Goal: Task Accomplishment & Management: Manage account settings

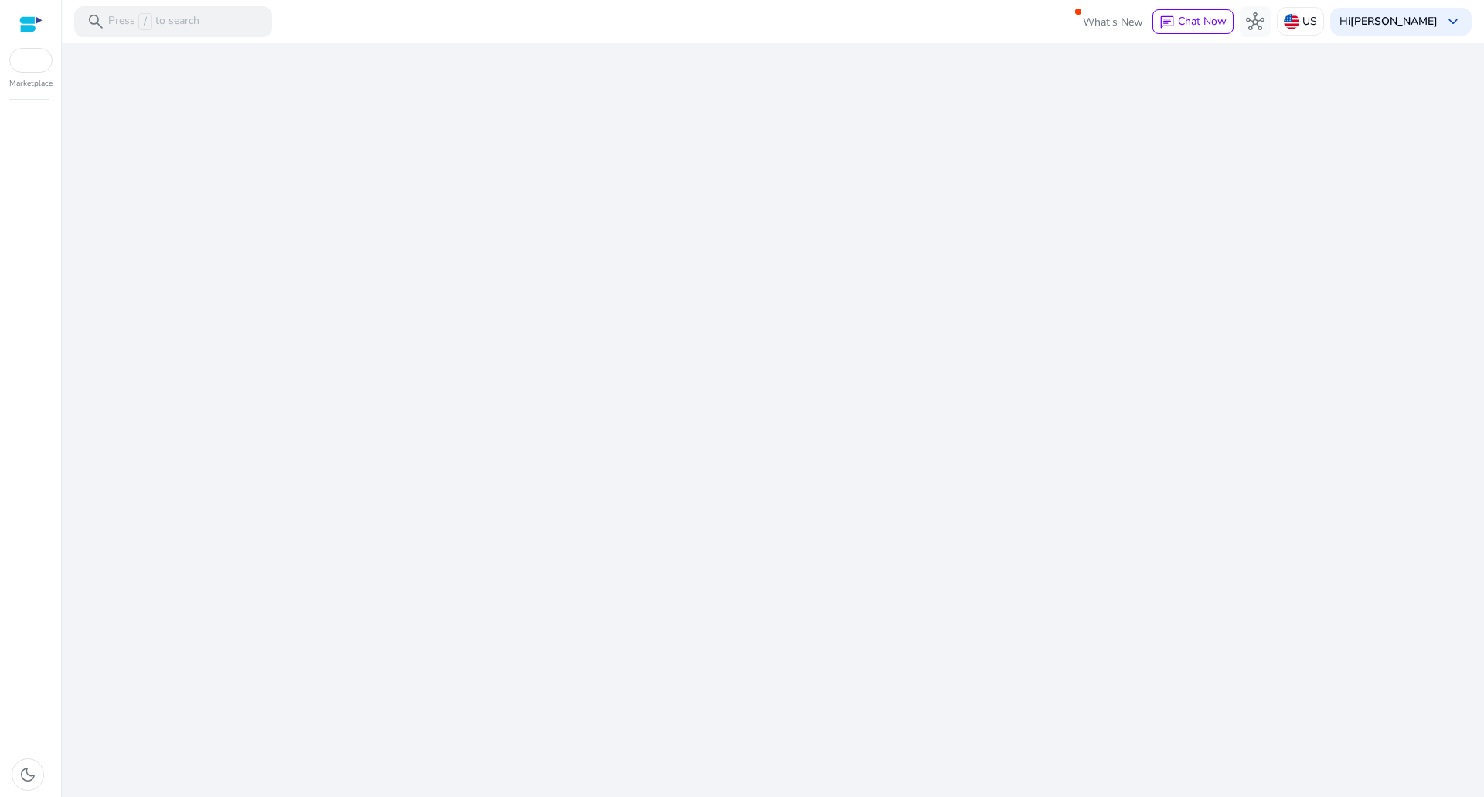
drag, startPoint x: 660, startPoint y: 303, endPoint x: 652, endPoint y: 514, distance: 211.2
click at [652, 514] on div "We are getting things ready for you..." at bounding box center [773, 420] width 1410 height 754
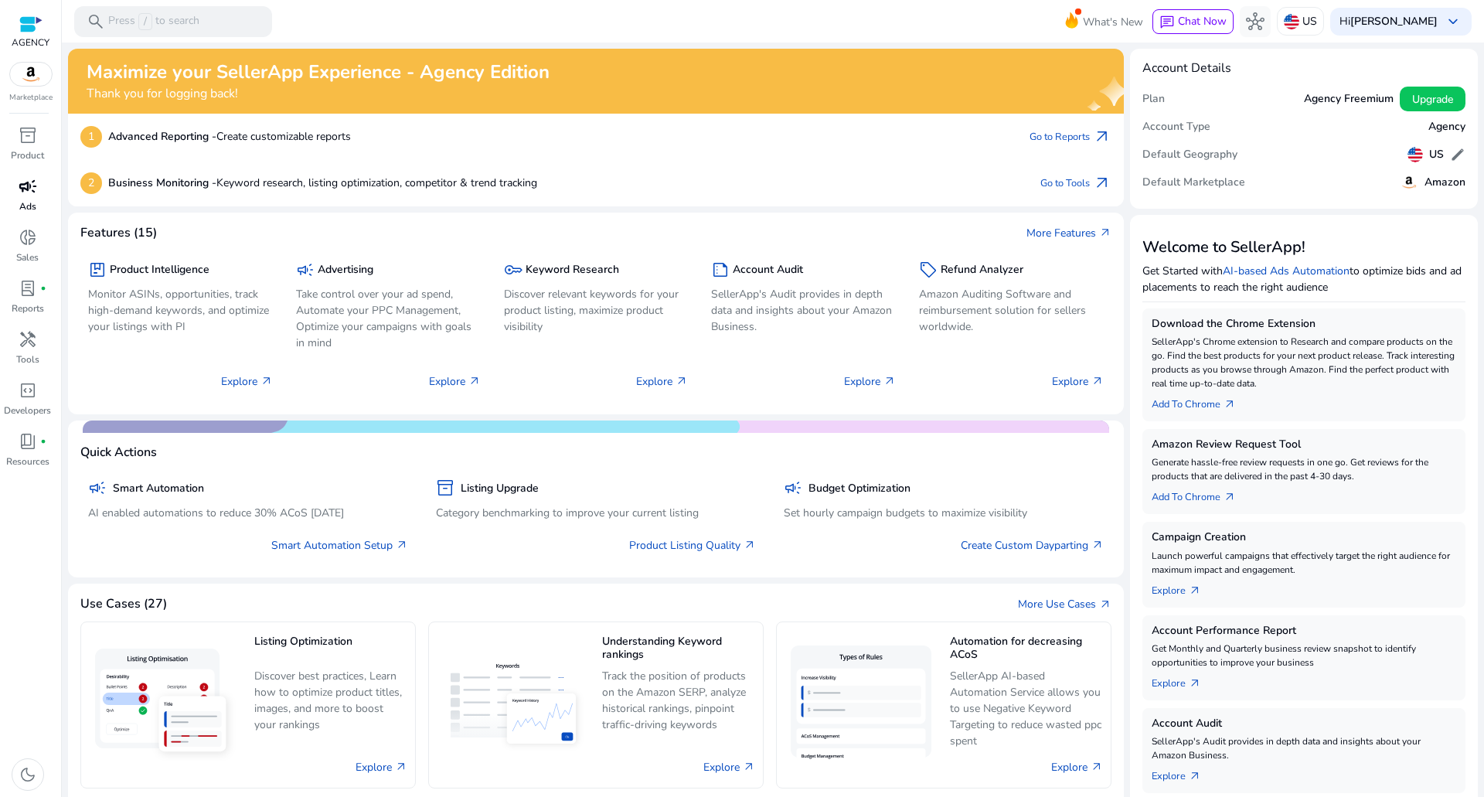
click at [23, 183] on span "campaign" at bounding box center [28, 186] width 19 height 19
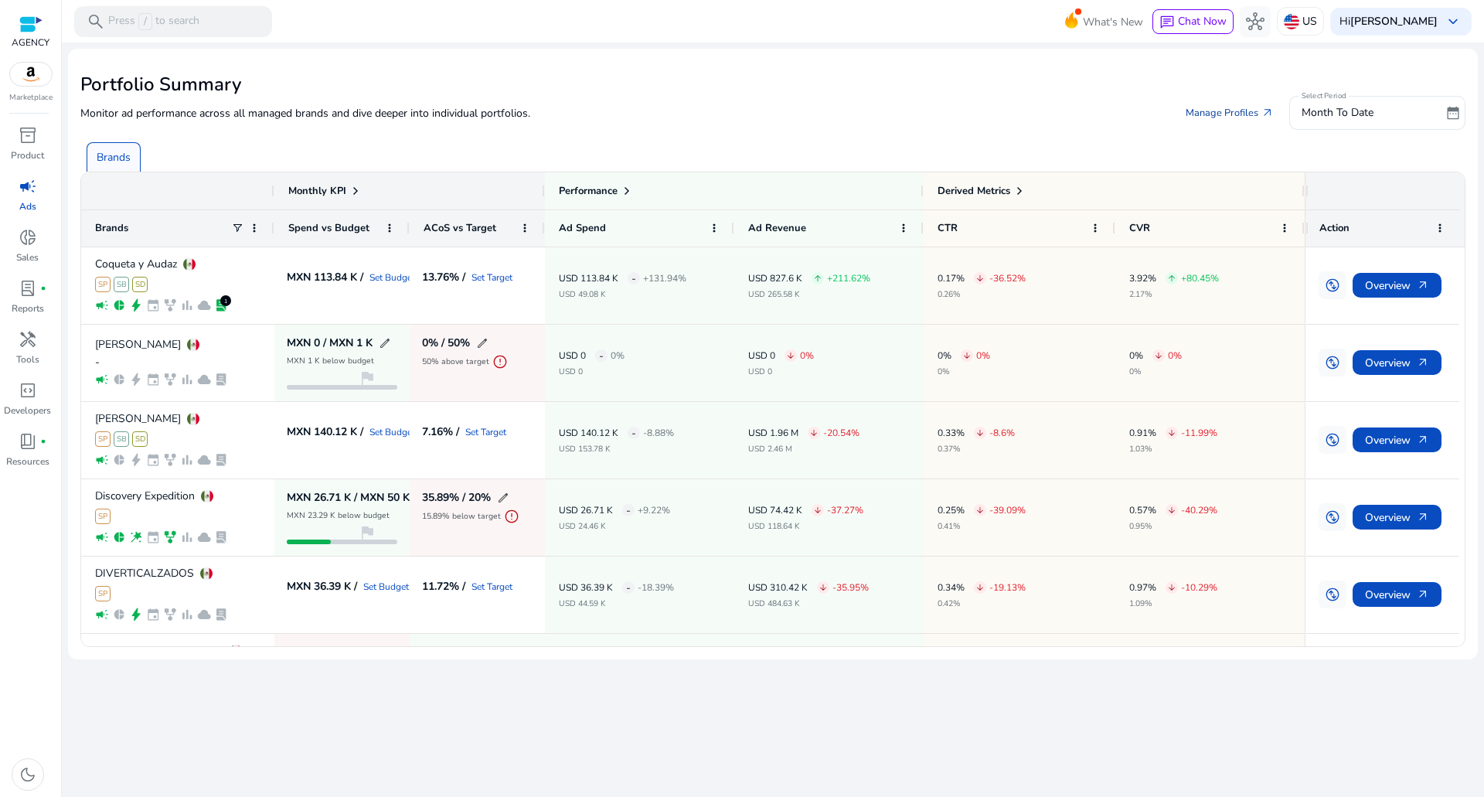
click at [1259, 100] on link "Manage Profiles arrow_outward" at bounding box center [1229, 113] width 113 height 28
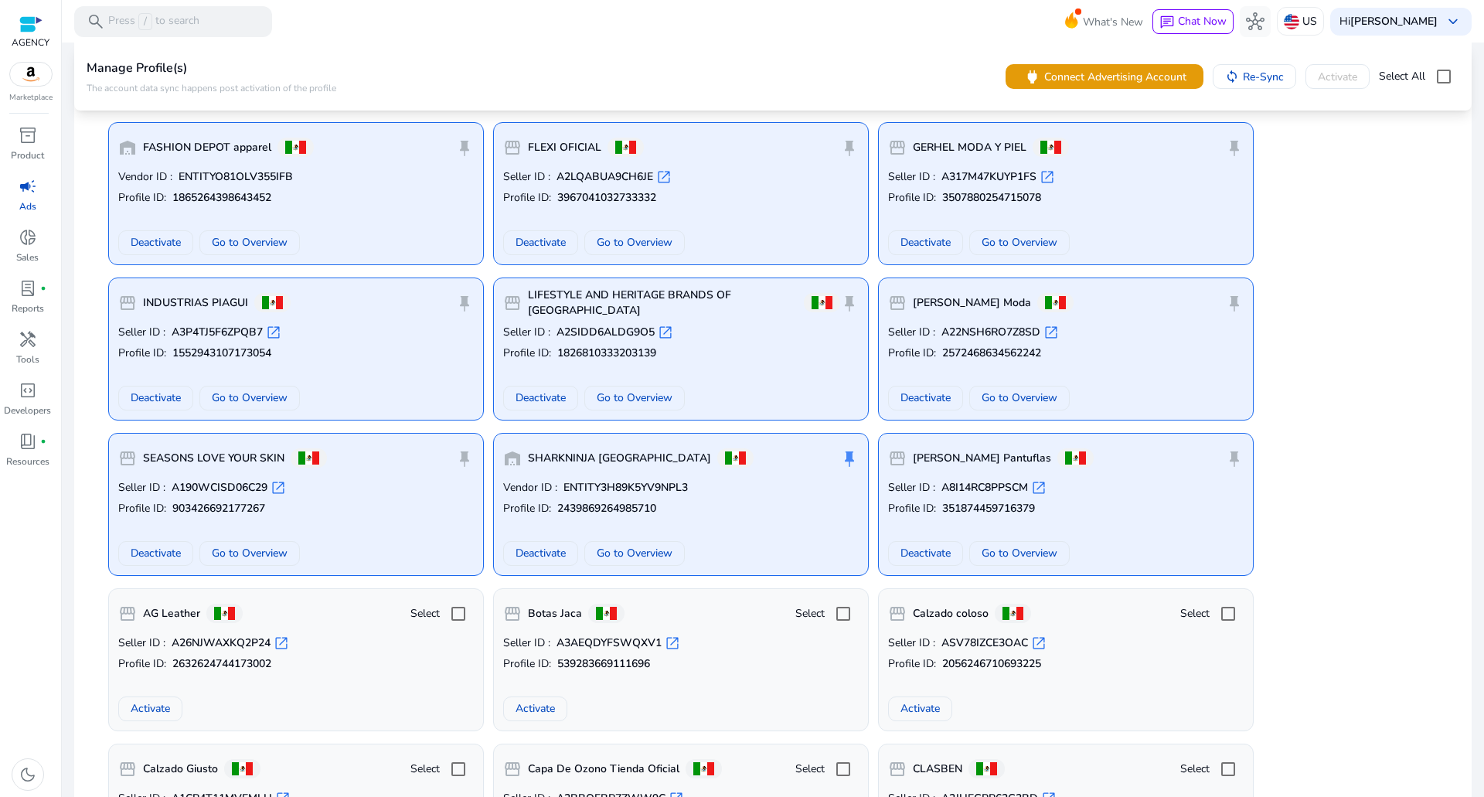
scroll to position [3787, 0]
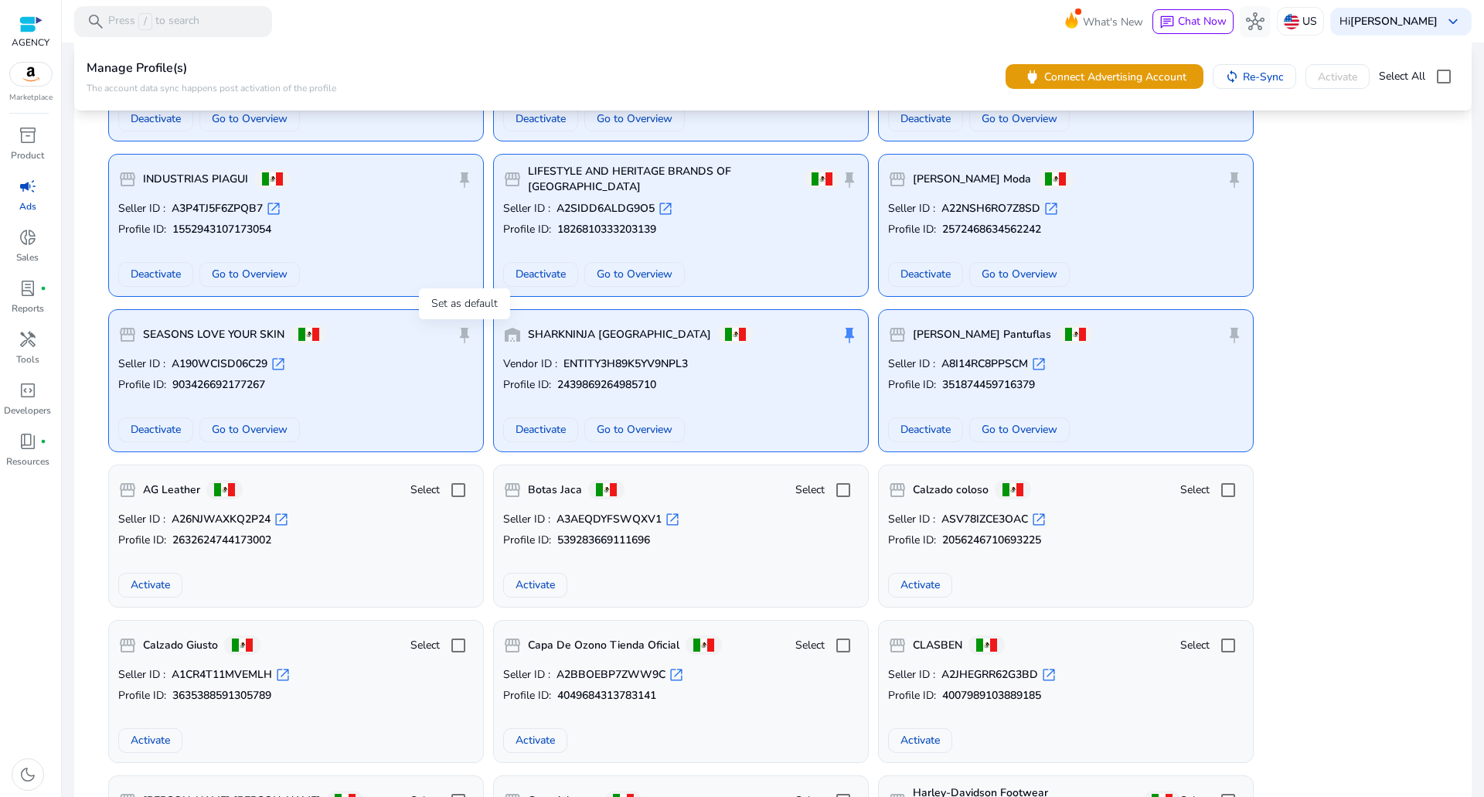
click at [465, 332] on span "push_pin" at bounding box center [464, 334] width 19 height 19
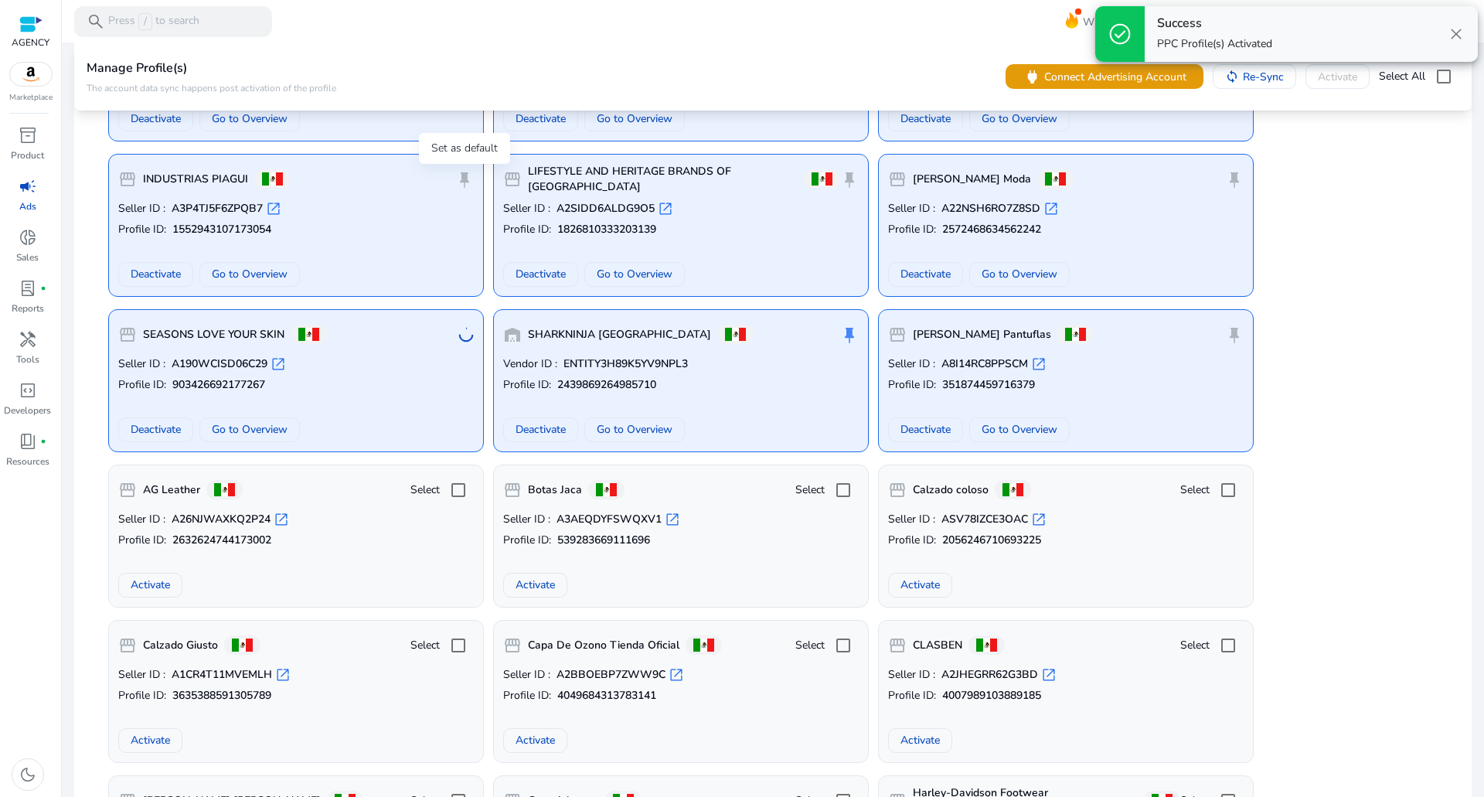
click at [465, 175] on span "push_pin" at bounding box center [464, 179] width 19 height 19
click at [1237, 183] on span "push_pin" at bounding box center [1234, 179] width 19 height 19
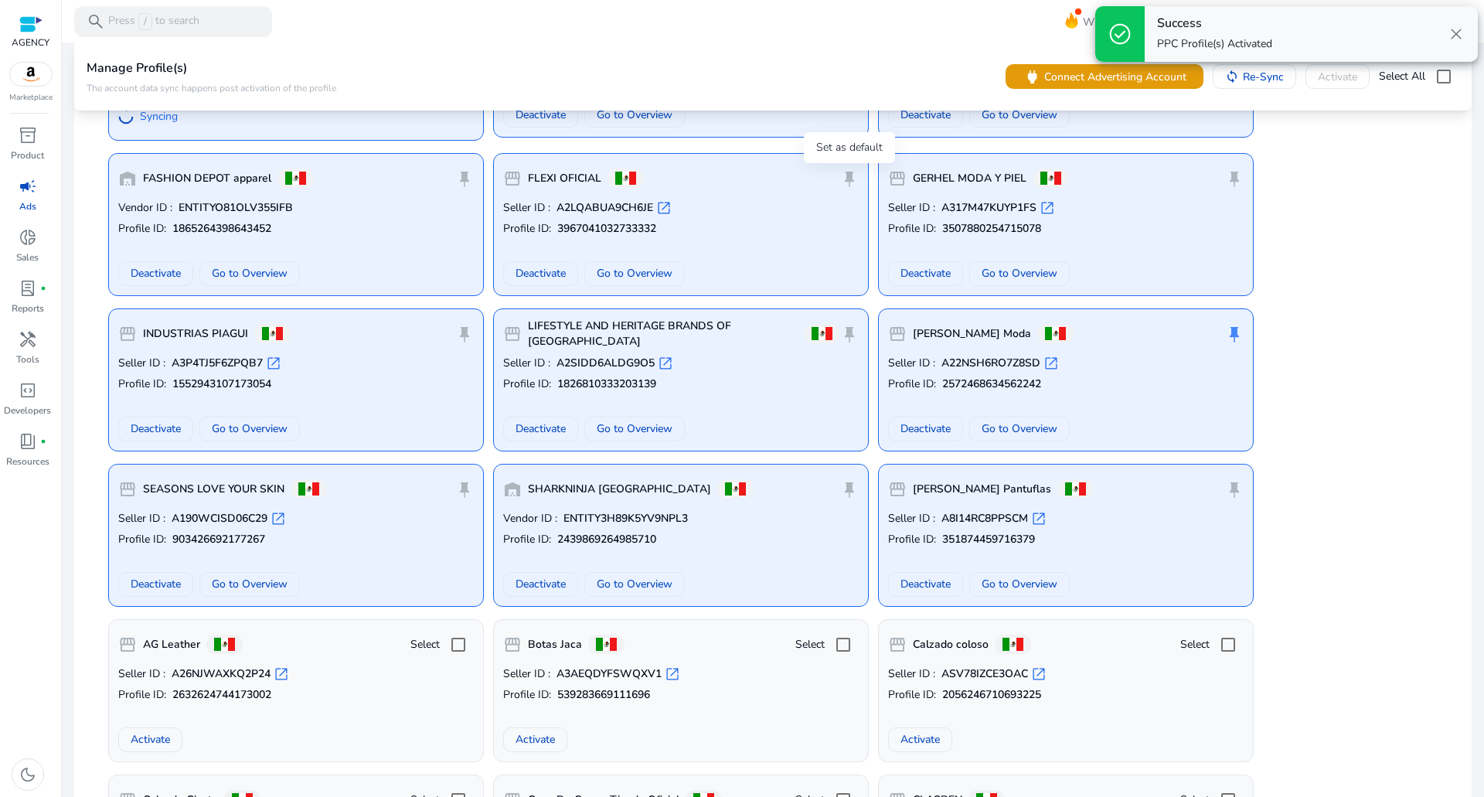
click at [845, 181] on span "push_pin" at bounding box center [849, 178] width 19 height 19
click at [1227, 186] on span "push_pin" at bounding box center [1234, 178] width 19 height 19
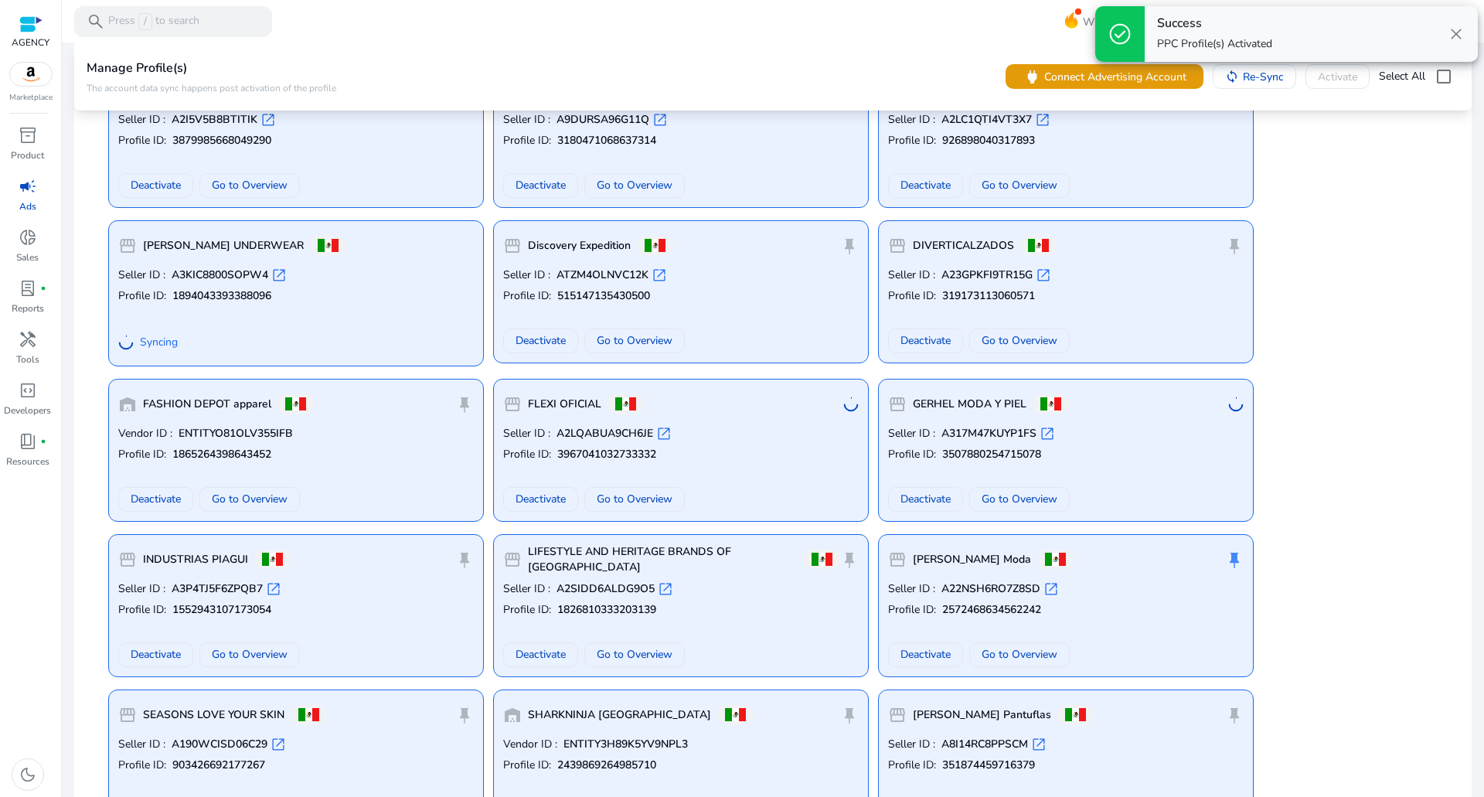
scroll to position [3401, 0]
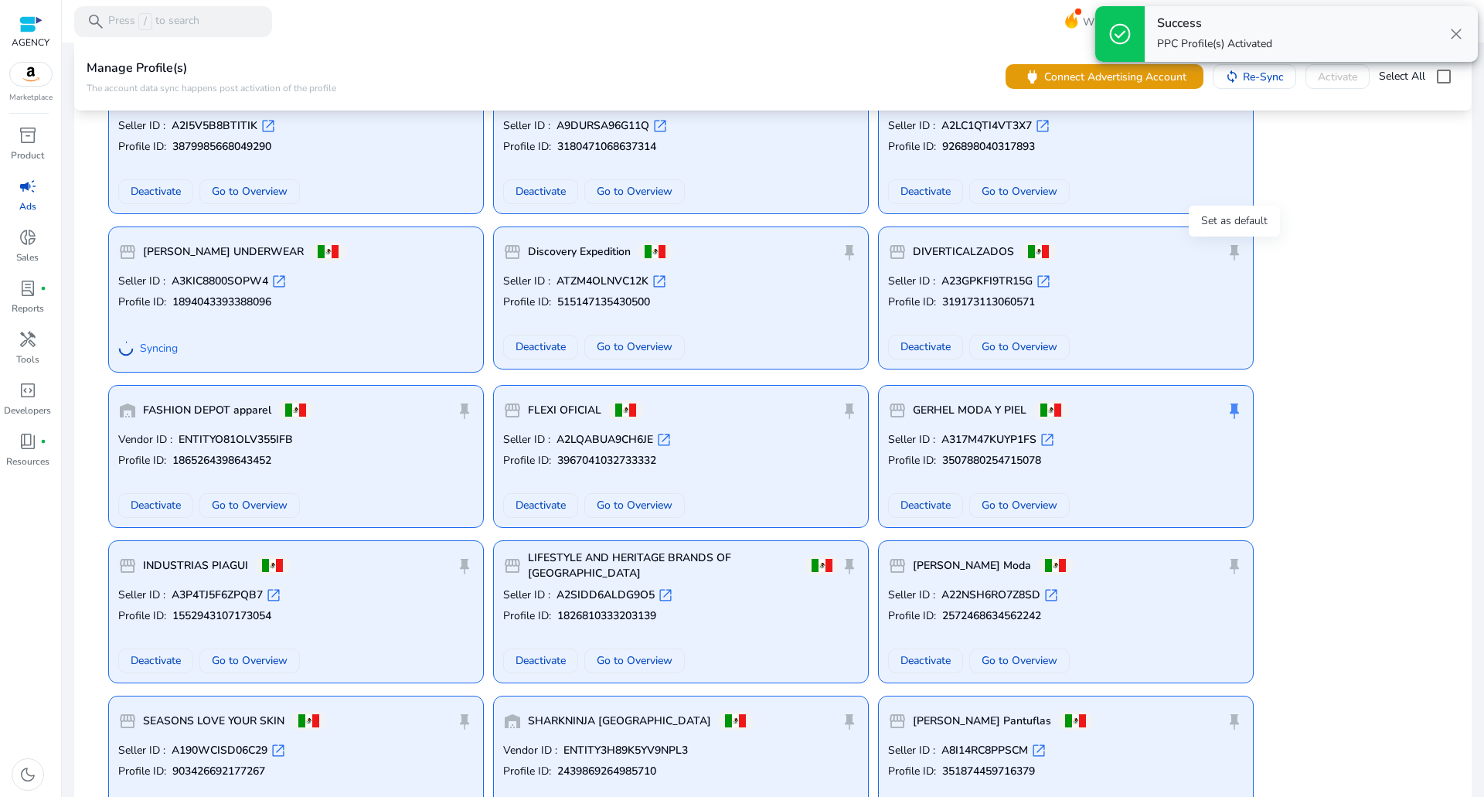
click at [1241, 249] on span "push_pin" at bounding box center [1234, 252] width 19 height 19
click at [848, 248] on span "push_pin" at bounding box center [849, 252] width 19 height 19
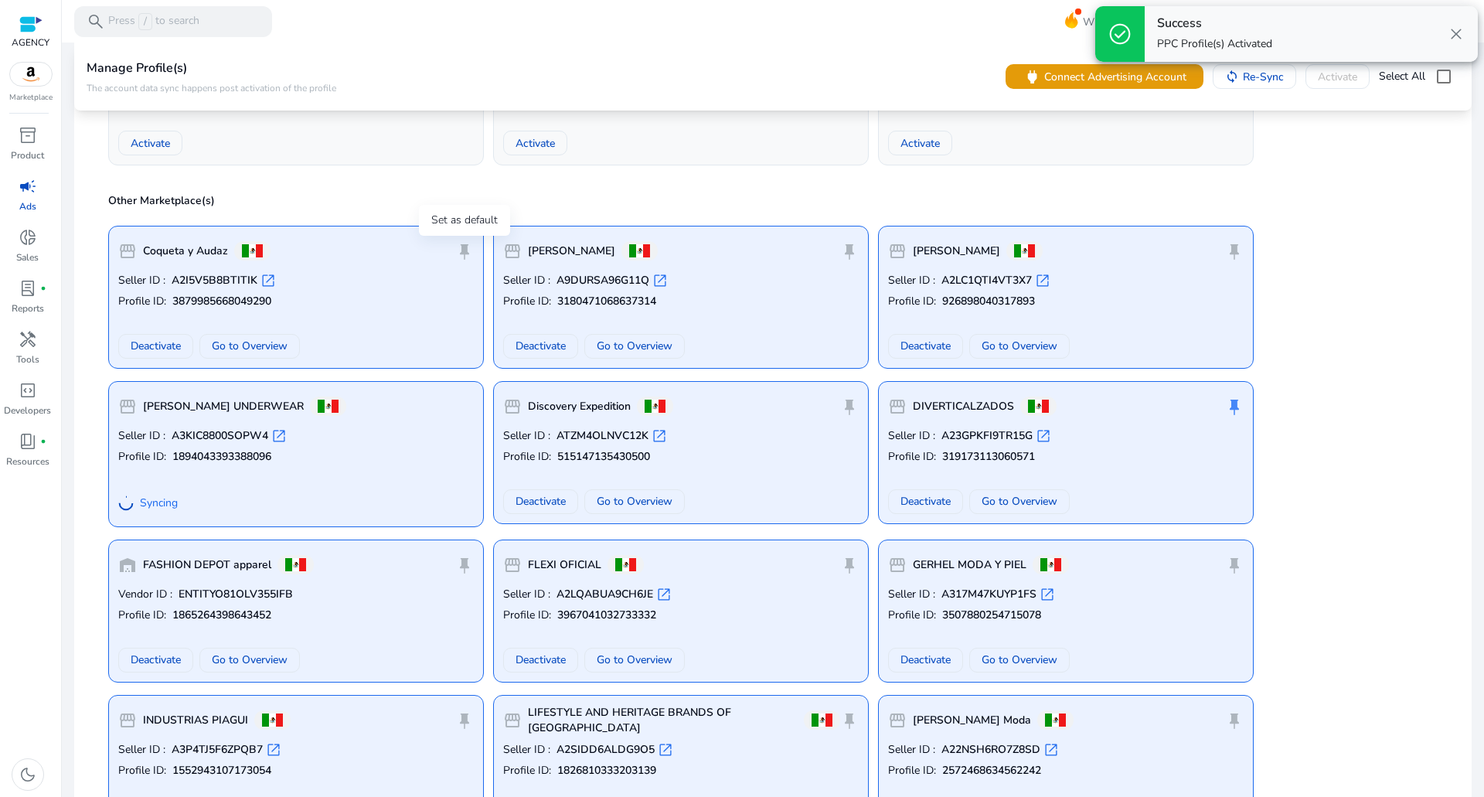
click at [461, 255] on span "push_pin" at bounding box center [464, 251] width 19 height 19
click at [849, 244] on span "push_pin" at bounding box center [849, 251] width 19 height 19
click at [1236, 252] on span "push_pin" at bounding box center [1234, 251] width 19 height 19
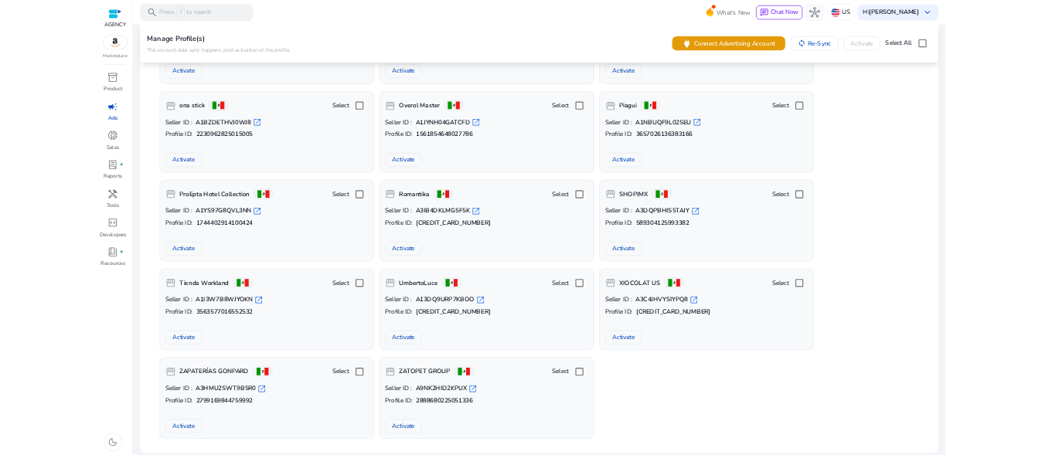
scroll to position [4871, 0]
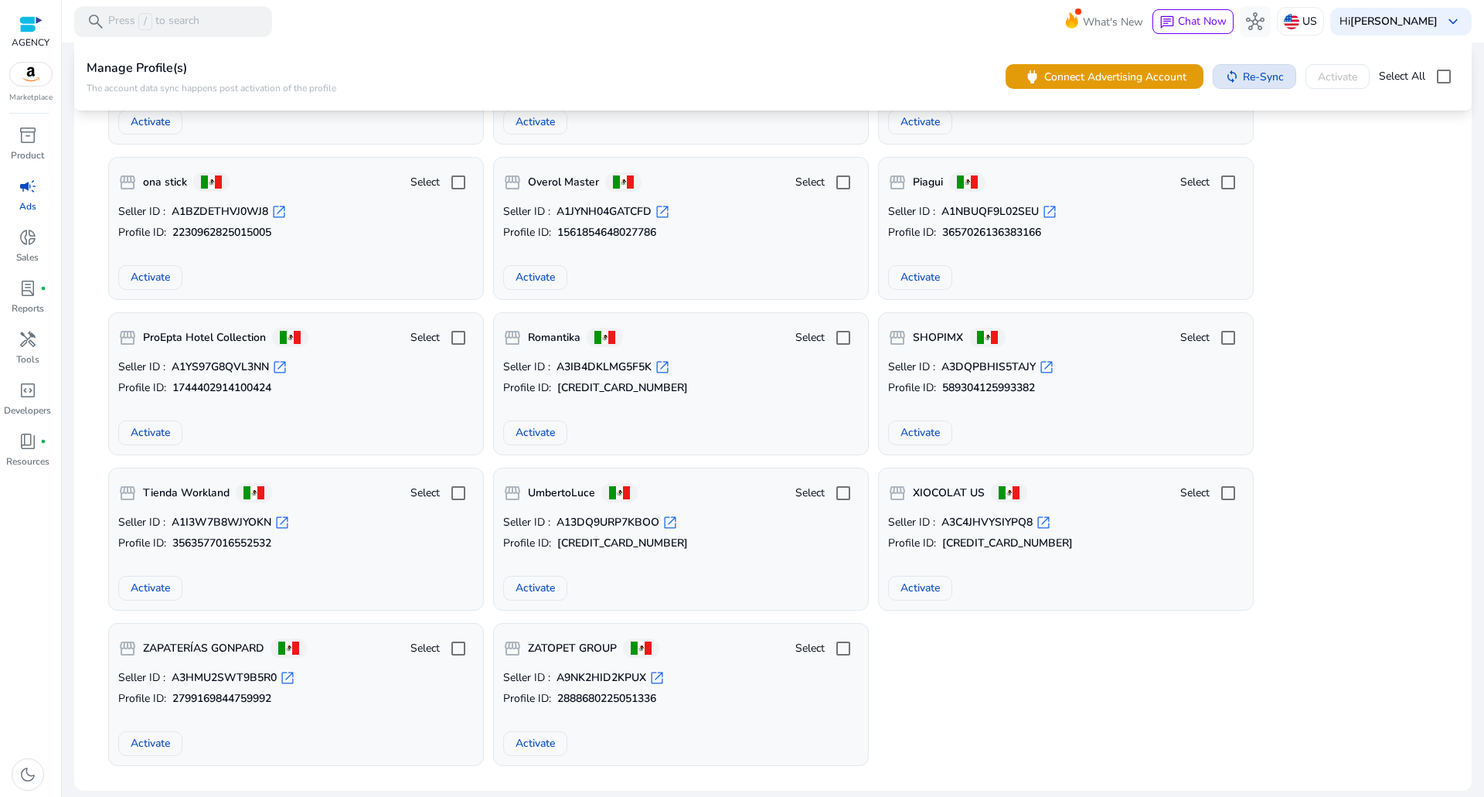
click at [1222, 68] on span at bounding box center [1254, 76] width 82 height 37
drag, startPoint x: 1061, startPoint y: 76, endPoint x: 1335, endPoint y: 292, distance: 349.4
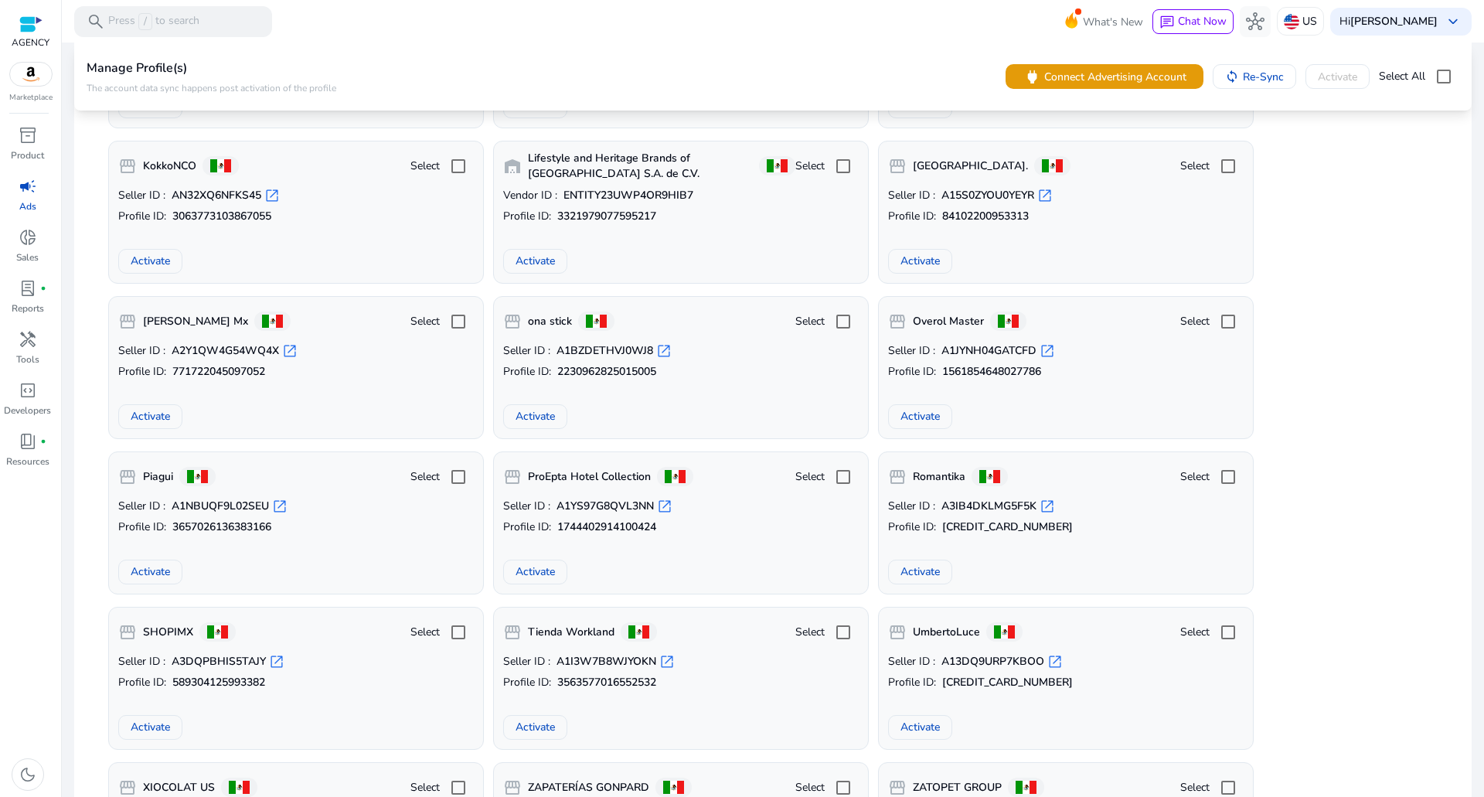
scroll to position [5183, 0]
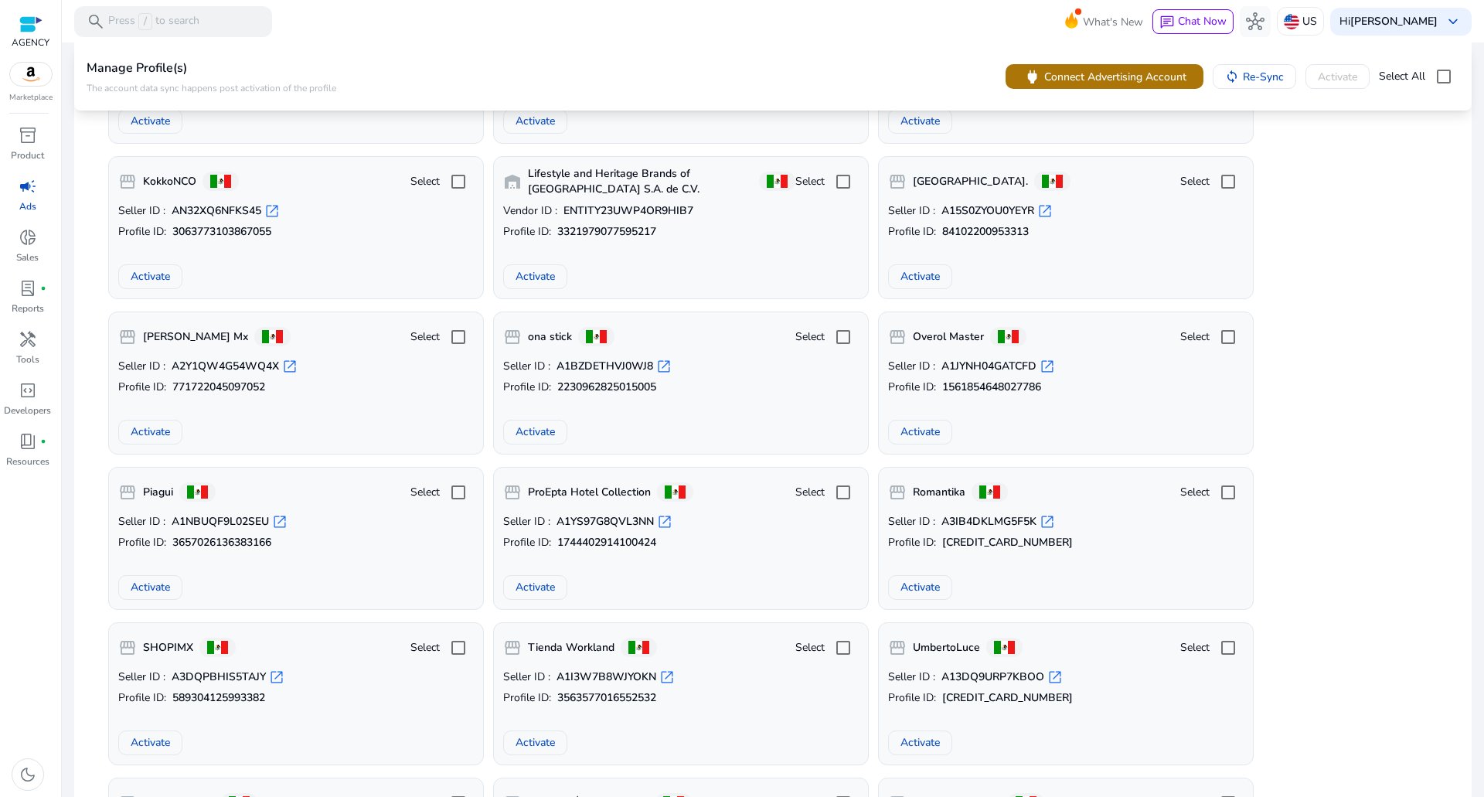
click at [1083, 82] on span "Connect Advertising Account" at bounding box center [1115, 76] width 142 height 16
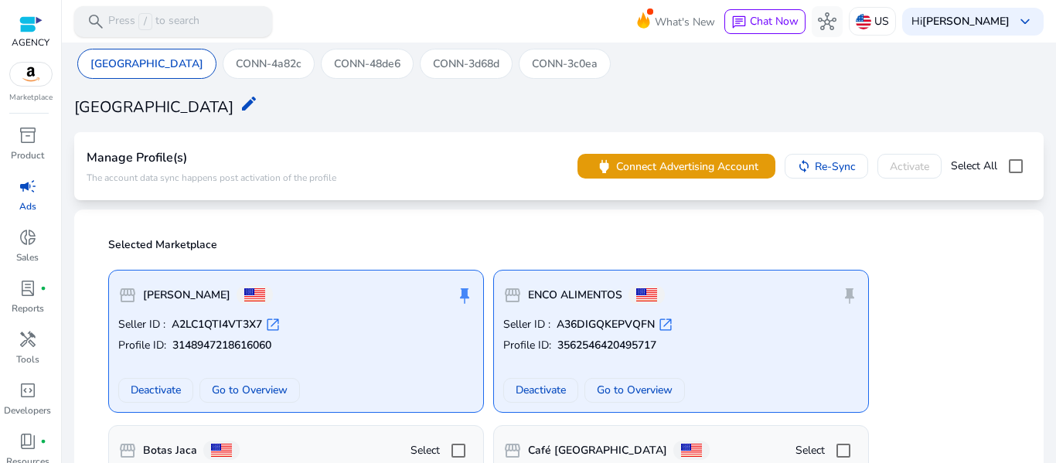
click at [148, 18] on span "/" at bounding box center [145, 21] width 14 height 17
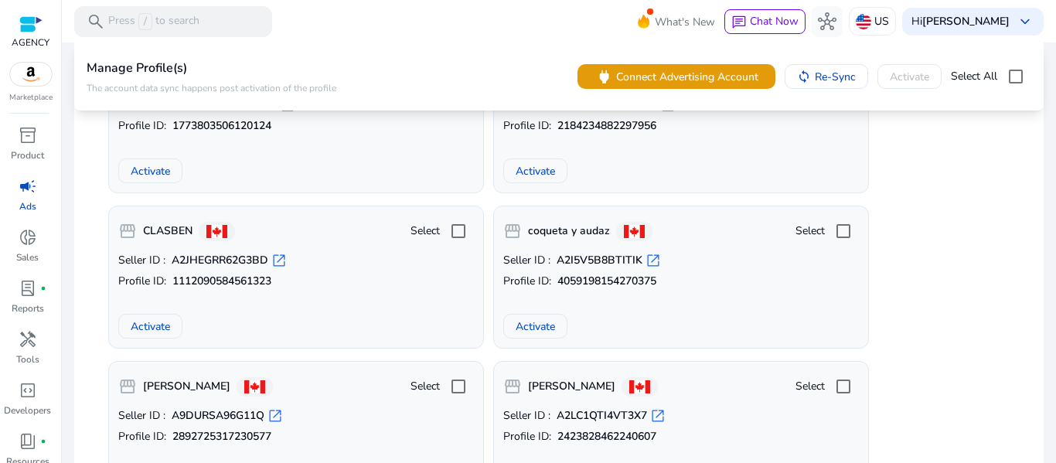
scroll to position [5129, 0]
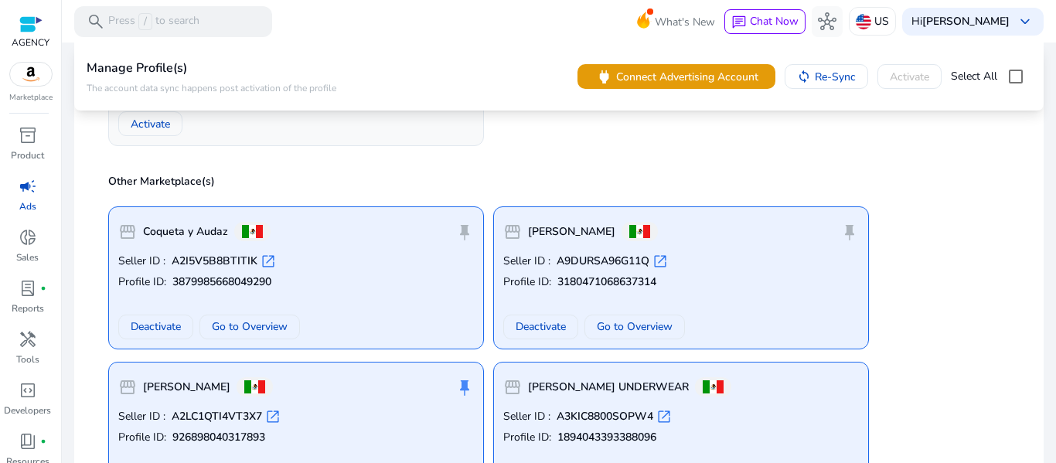
click at [662, 261] on span "open_in_new" at bounding box center [659, 260] width 15 height 15
click at [532, 319] on span "Deactivate" at bounding box center [540, 326] width 50 height 16
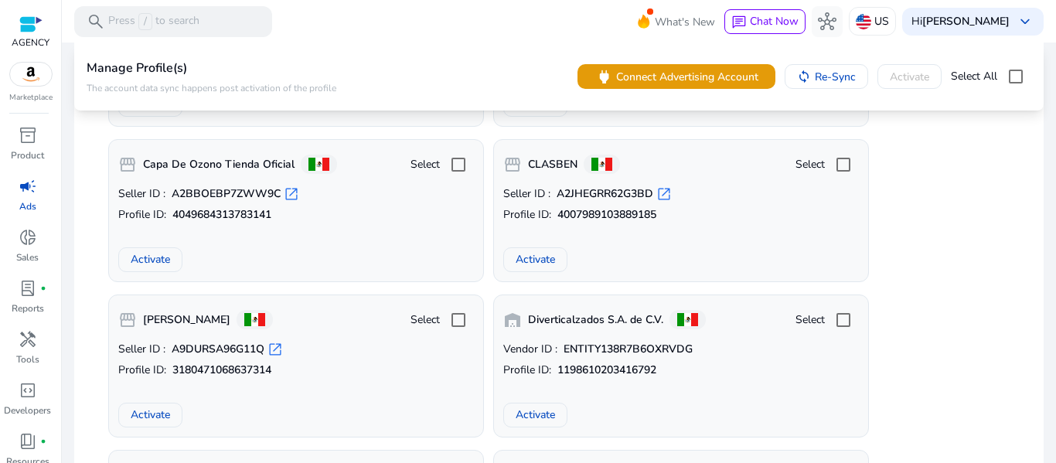
scroll to position [6675, 0]
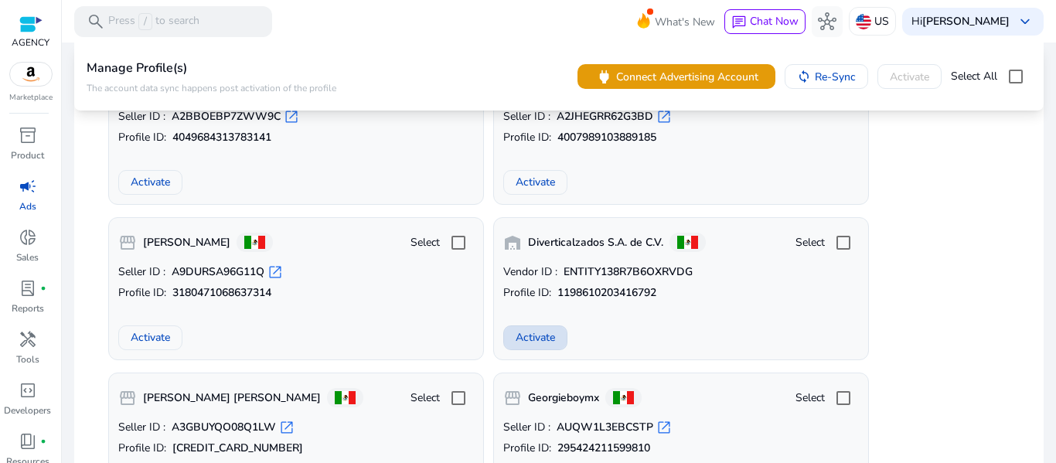
click at [536, 329] on span "Activate" at bounding box center [534, 337] width 39 height 16
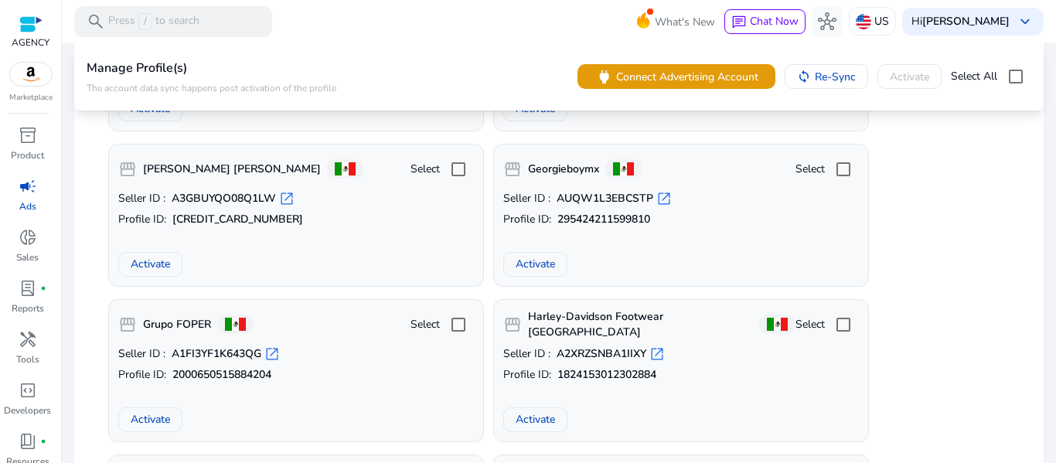
scroll to position [6984, 0]
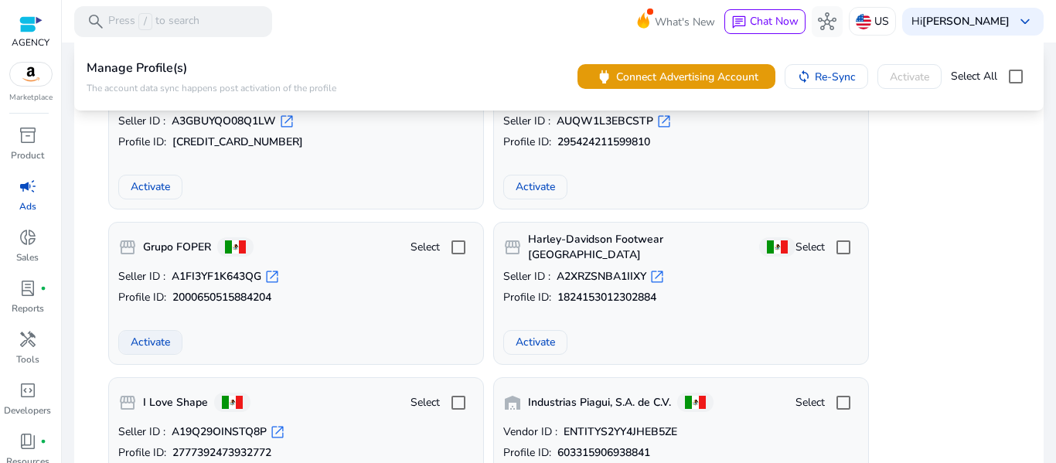
click at [145, 343] on span "Activate" at bounding box center [150, 342] width 39 height 16
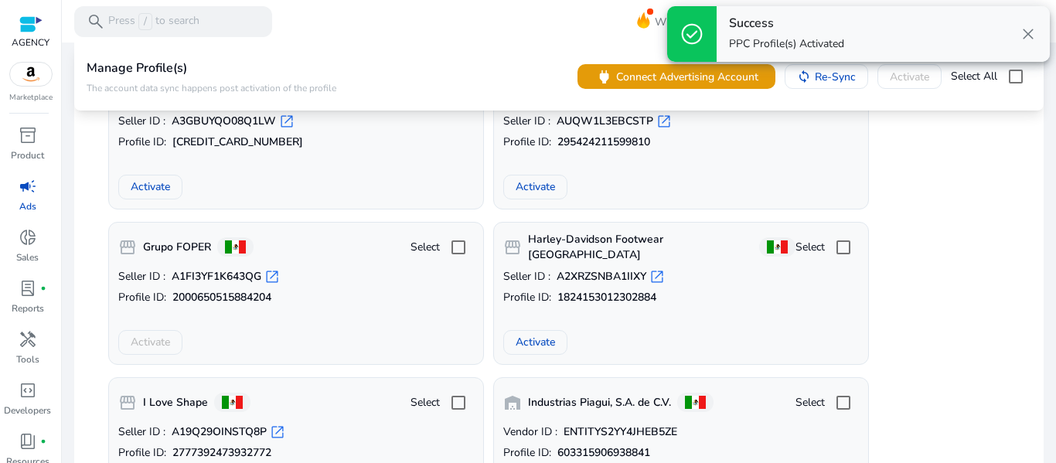
scroll to position [7062, 0]
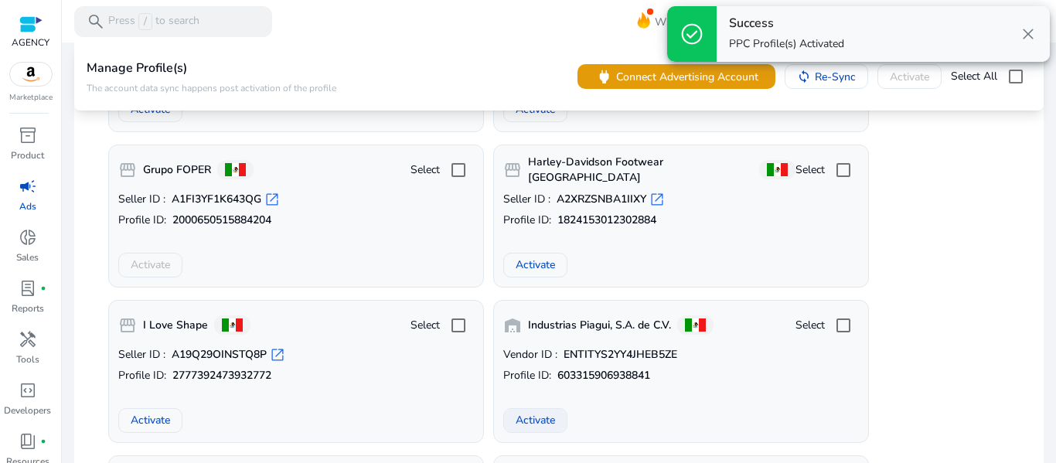
click at [554, 426] on span "Activate" at bounding box center [534, 420] width 39 height 16
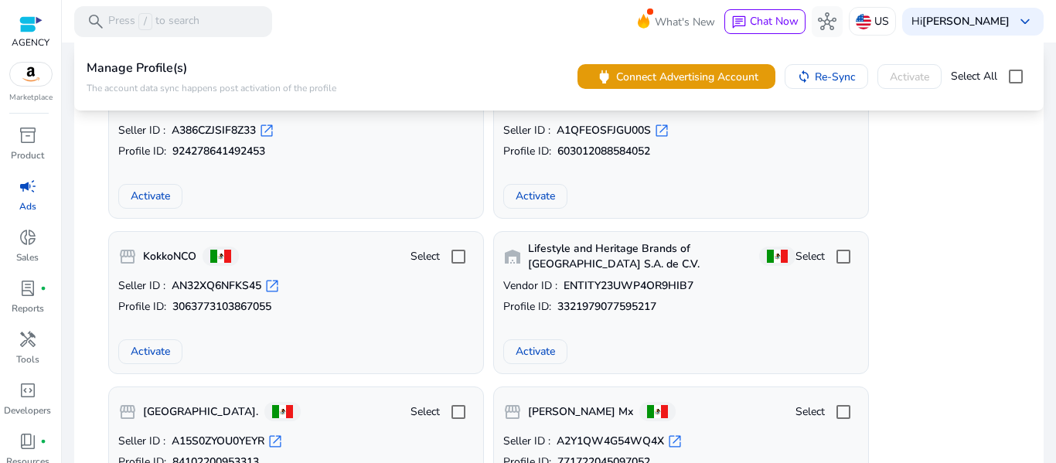
scroll to position [7448, 0]
click at [544, 351] on span "Activate" at bounding box center [534, 350] width 39 height 16
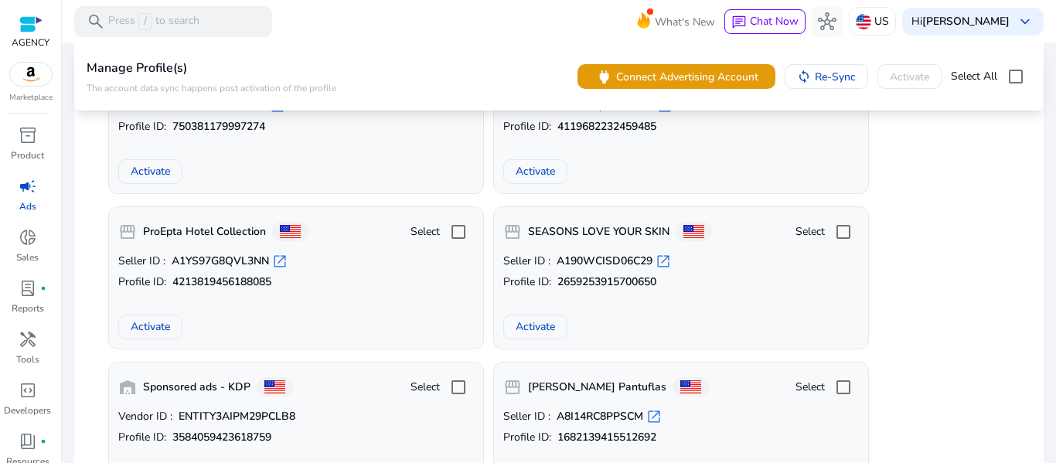
scroll to position [6232, 0]
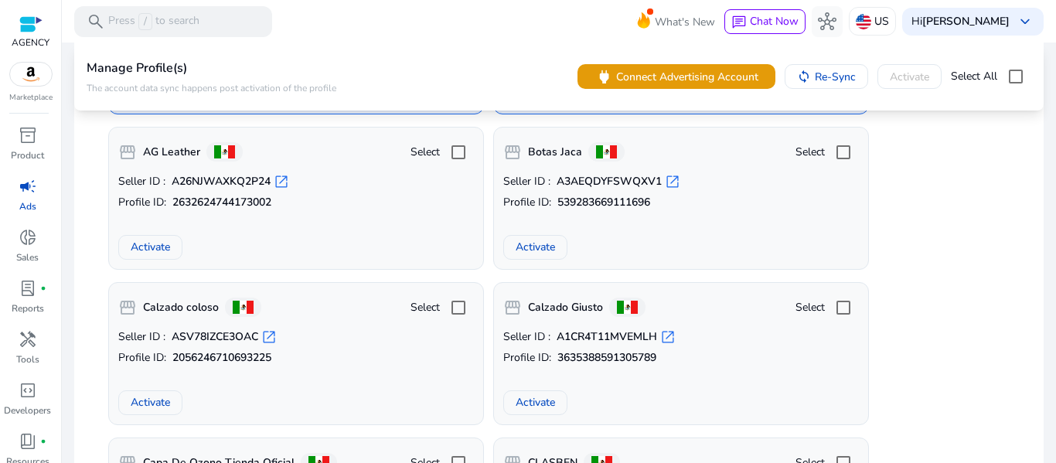
scroll to position [6619, 0]
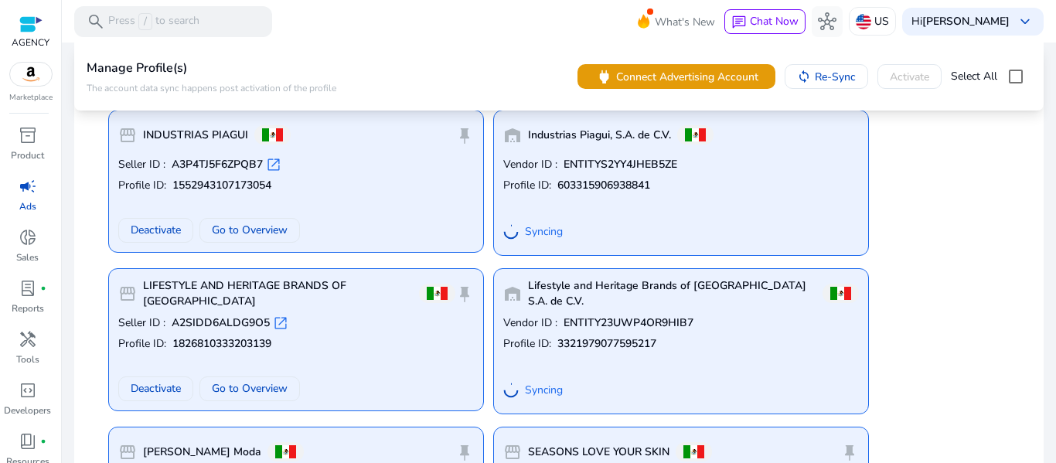
scroll to position [6066, 0]
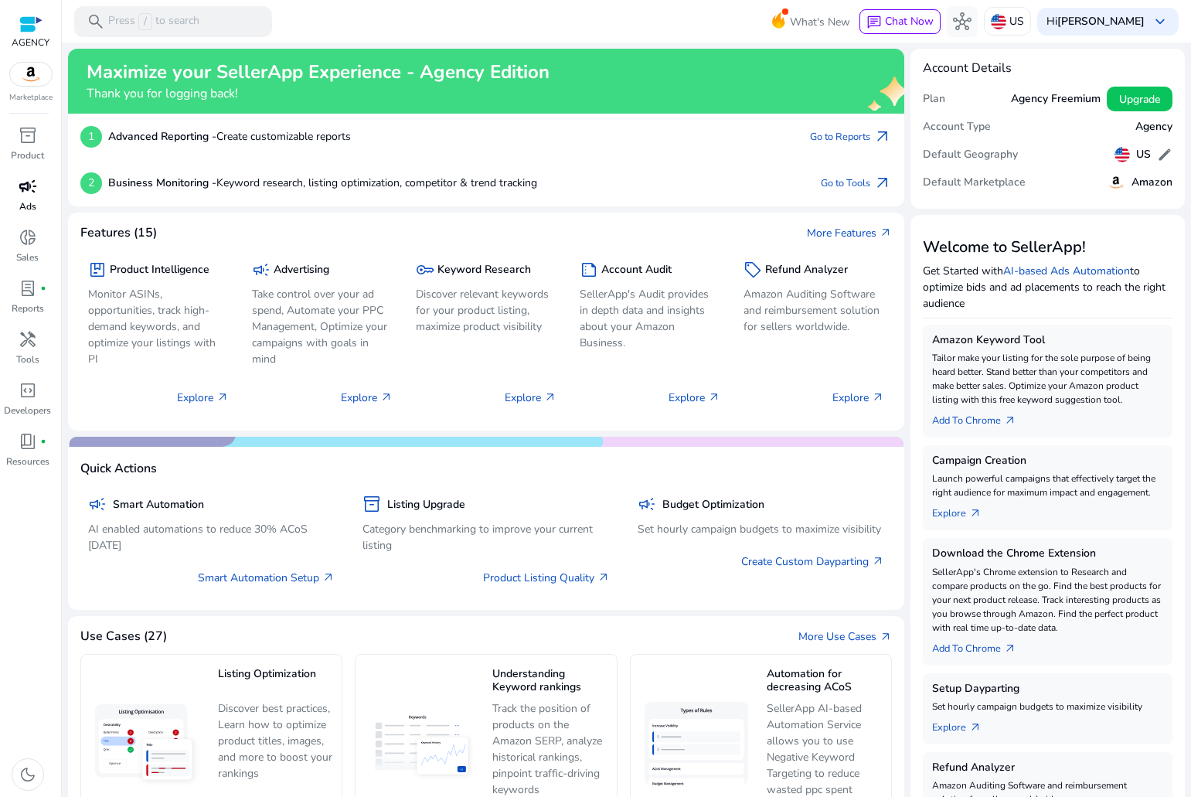
click at [26, 199] on p "Ads" at bounding box center [27, 206] width 17 height 14
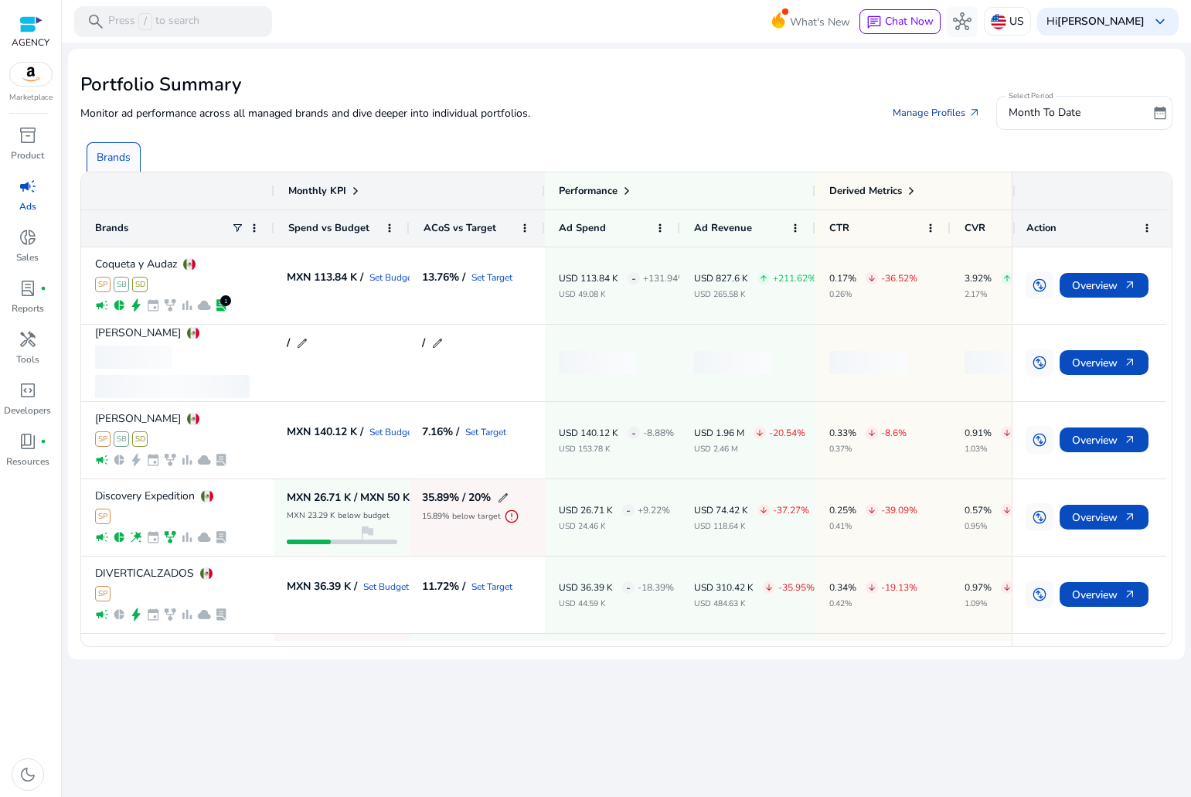
click at [927, 105] on link "Manage Profiles arrow_outward" at bounding box center [936, 113] width 113 height 28
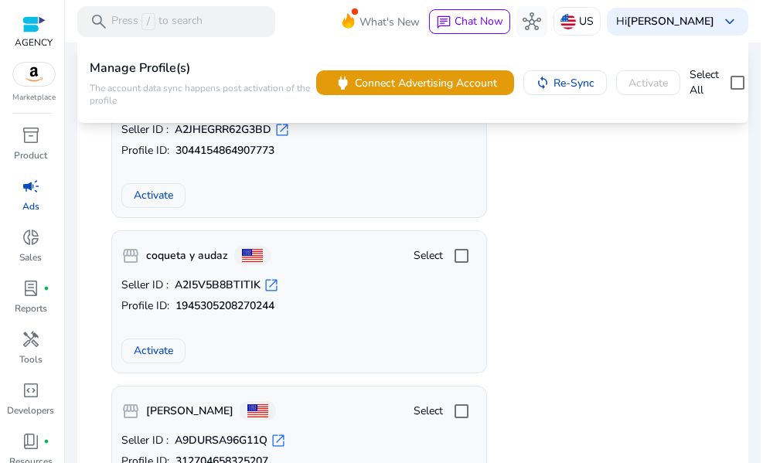
scroll to position [2084, 0]
